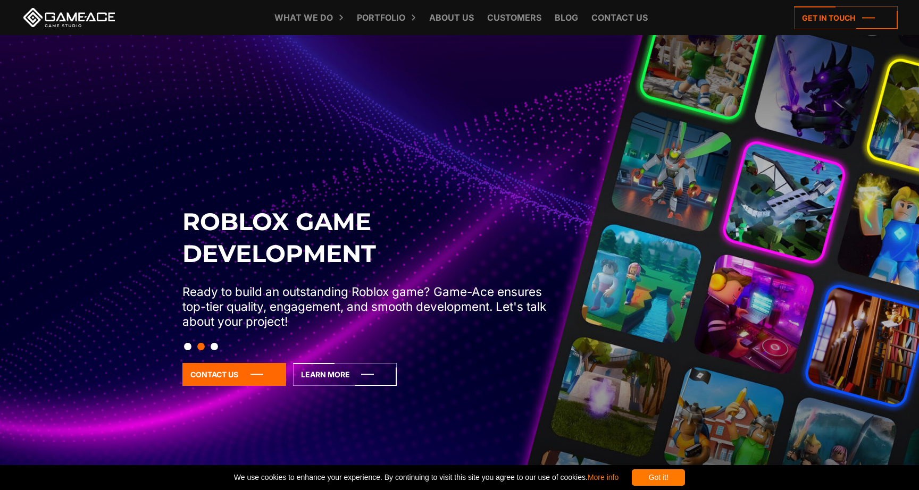
scroll to position [45, 0]
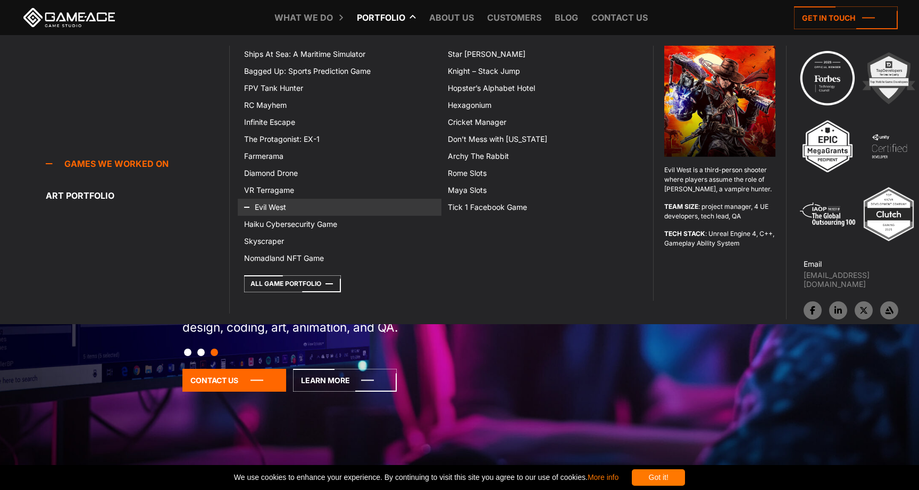
click at [269, 205] on icon at bounding box center [257, 207] width 26 height 17
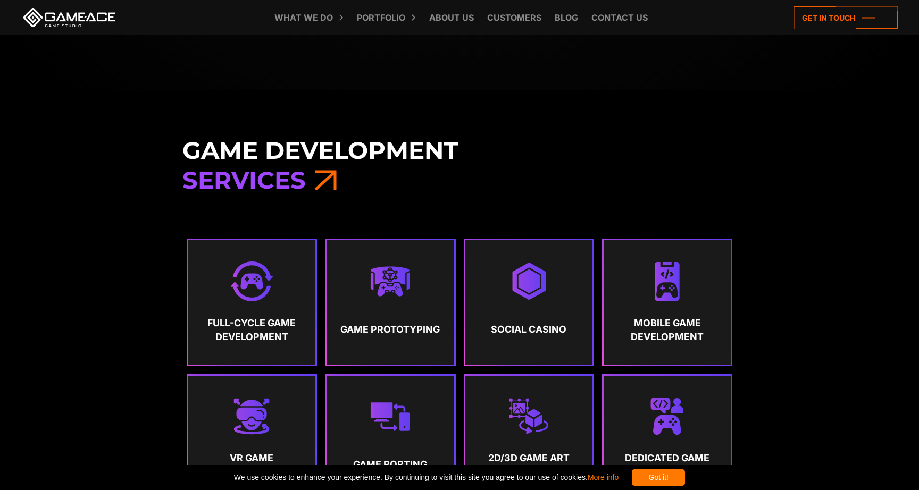
scroll to position [477, 0]
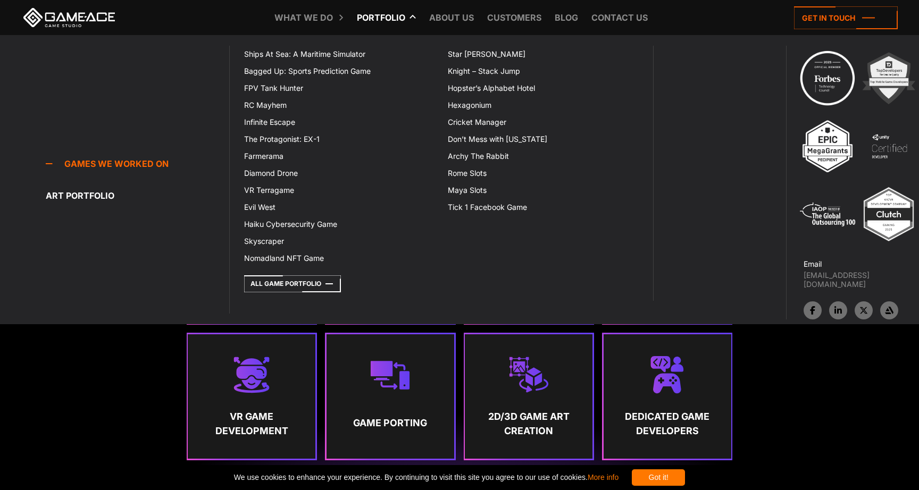
click at [392, 15] on link "Portfolio" at bounding box center [380, 17] width 59 height 35
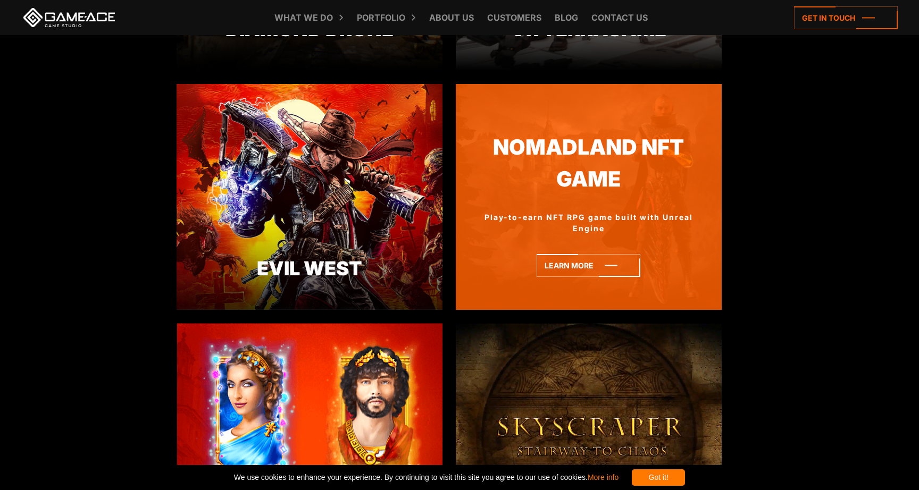
scroll to position [1530, 0]
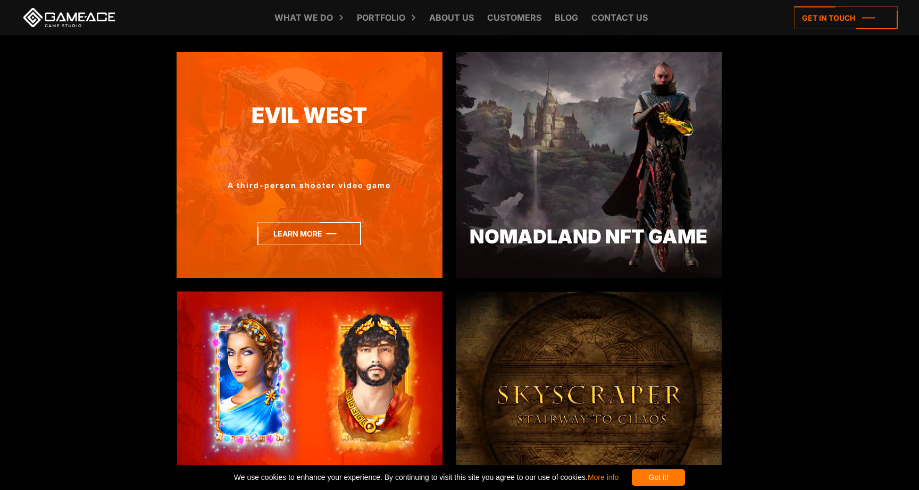
click at [318, 233] on icon at bounding box center [309, 233] width 104 height 23
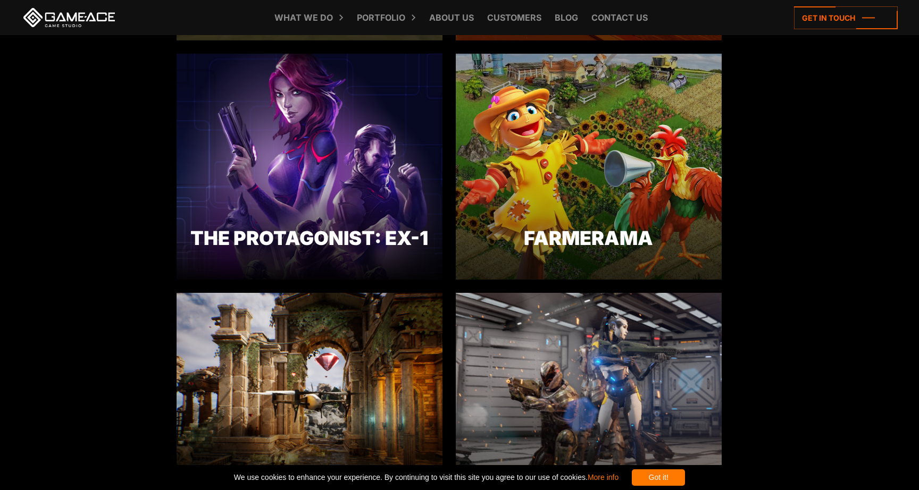
scroll to position [703, 0]
